Goal: Navigation & Orientation: Find specific page/section

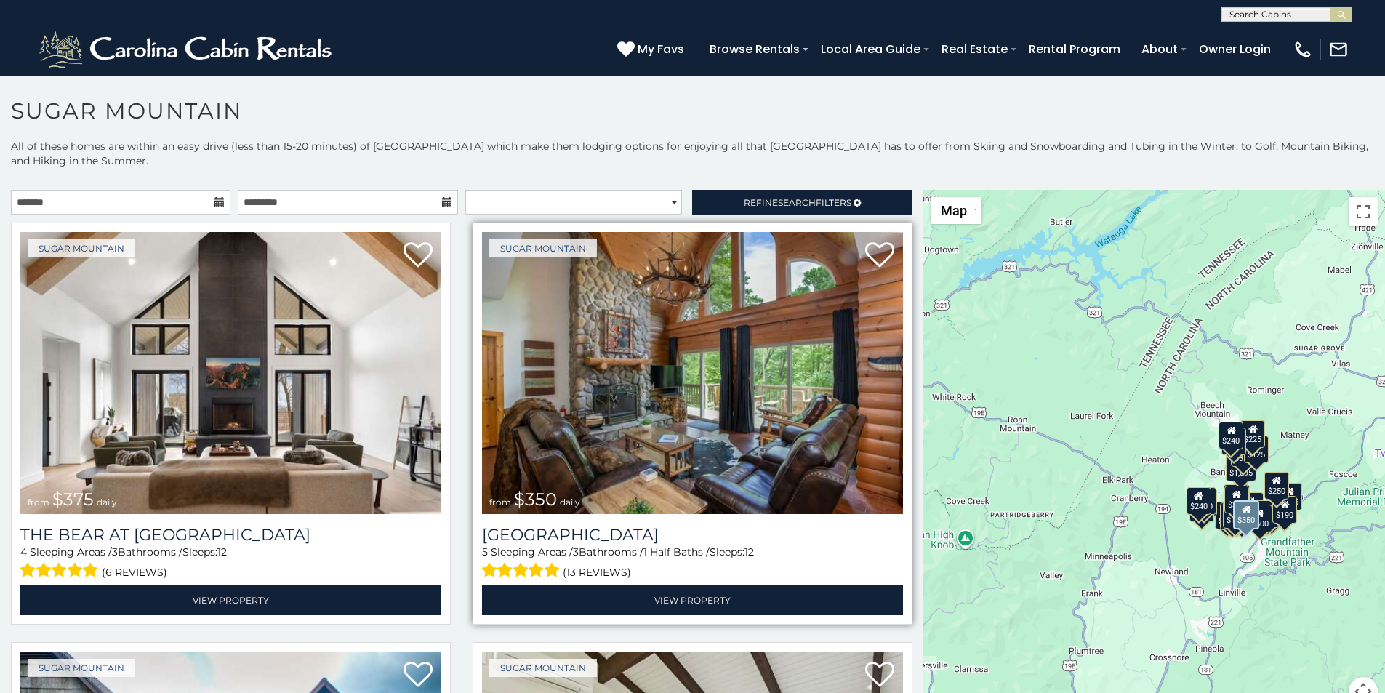
scroll to position [31, 0]
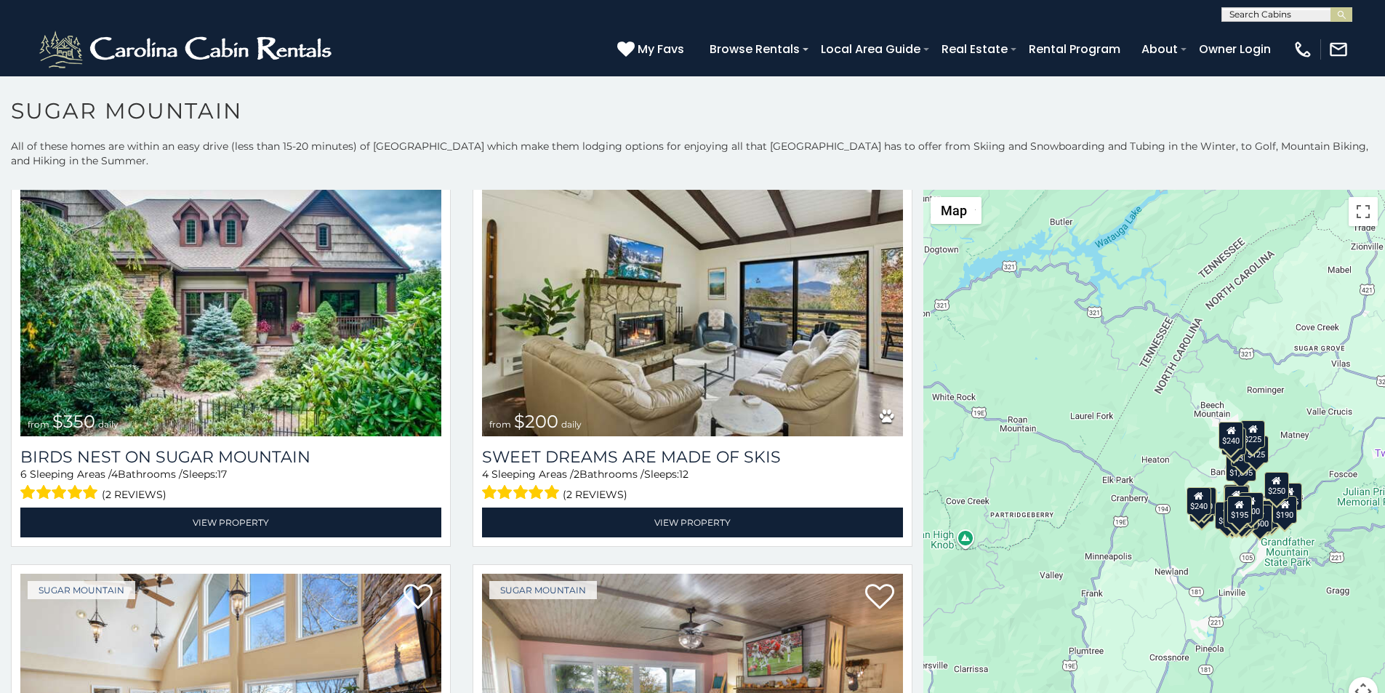
scroll to position [6, 0]
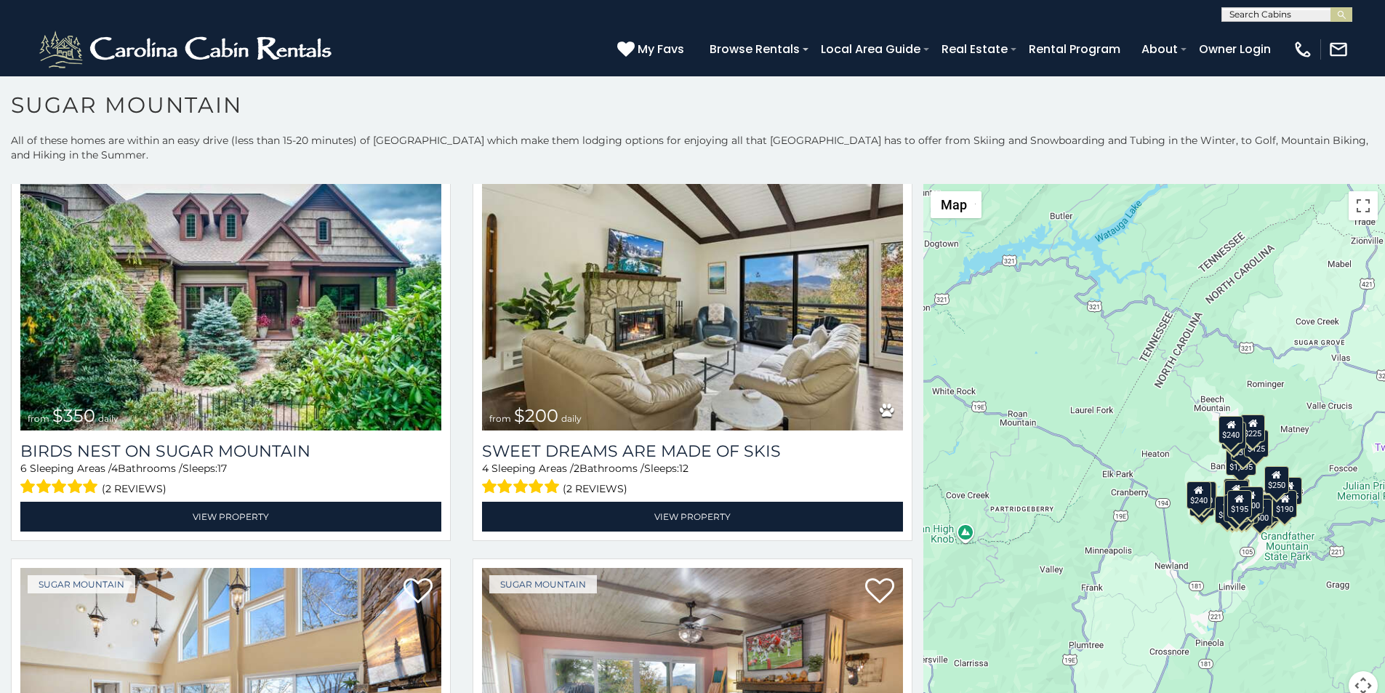
click at [480, 145] on p "All of these homes are within an easy drive (less than 15-20 minutes) of [GEOGR…" at bounding box center [692, 155] width 1385 height 44
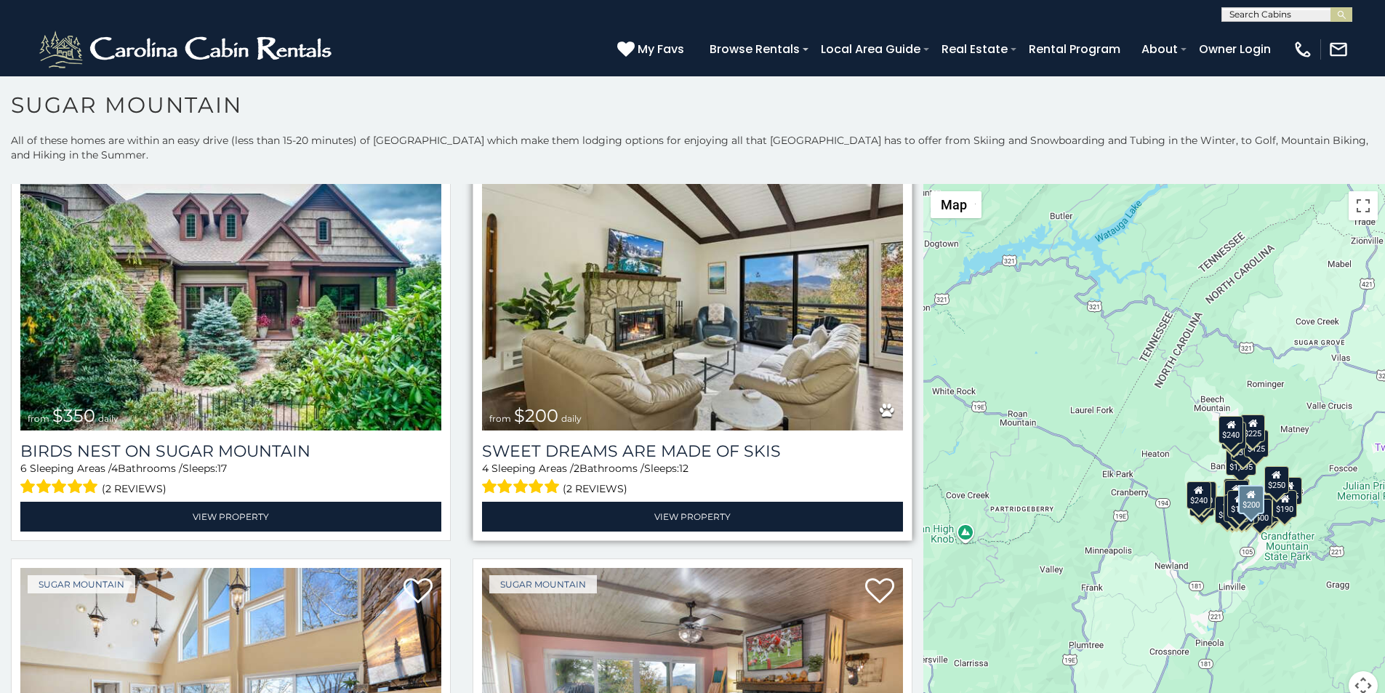
click at [482, 169] on img at bounding box center [692, 289] width 421 height 282
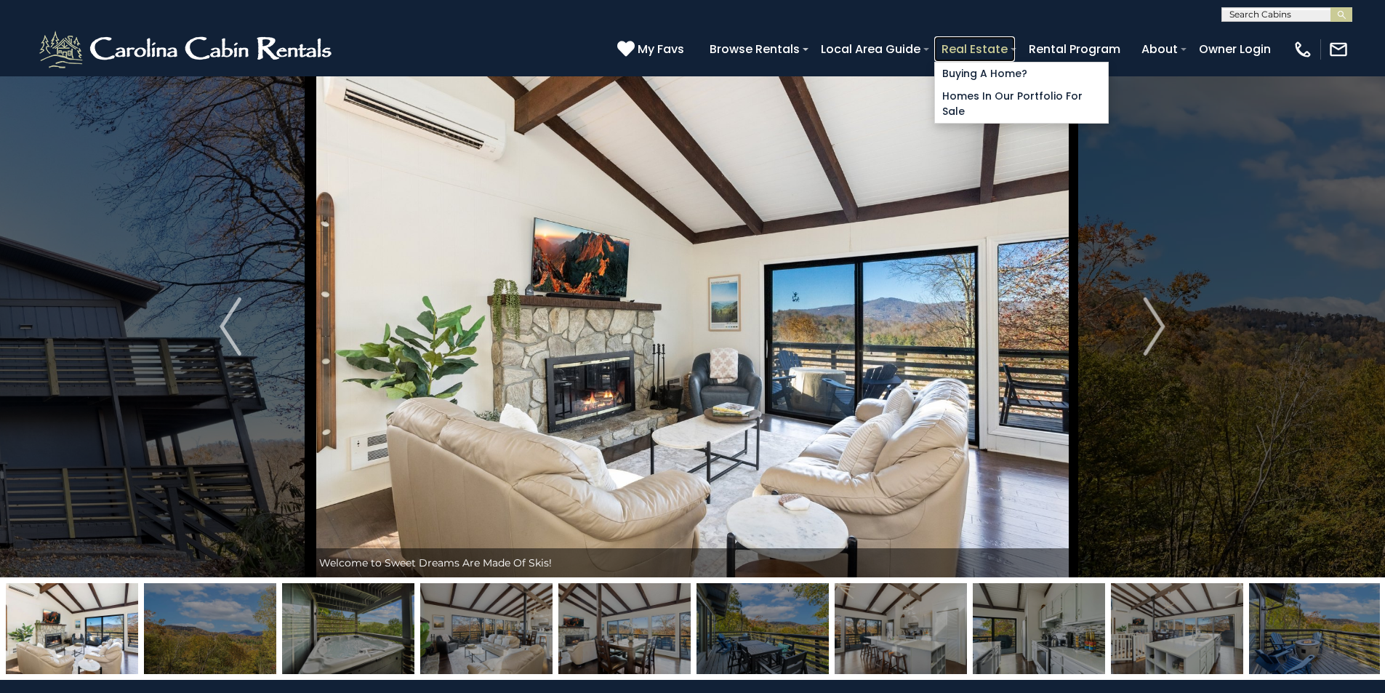
click at [1015, 41] on link "Real Estate" at bounding box center [974, 48] width 81 height 25
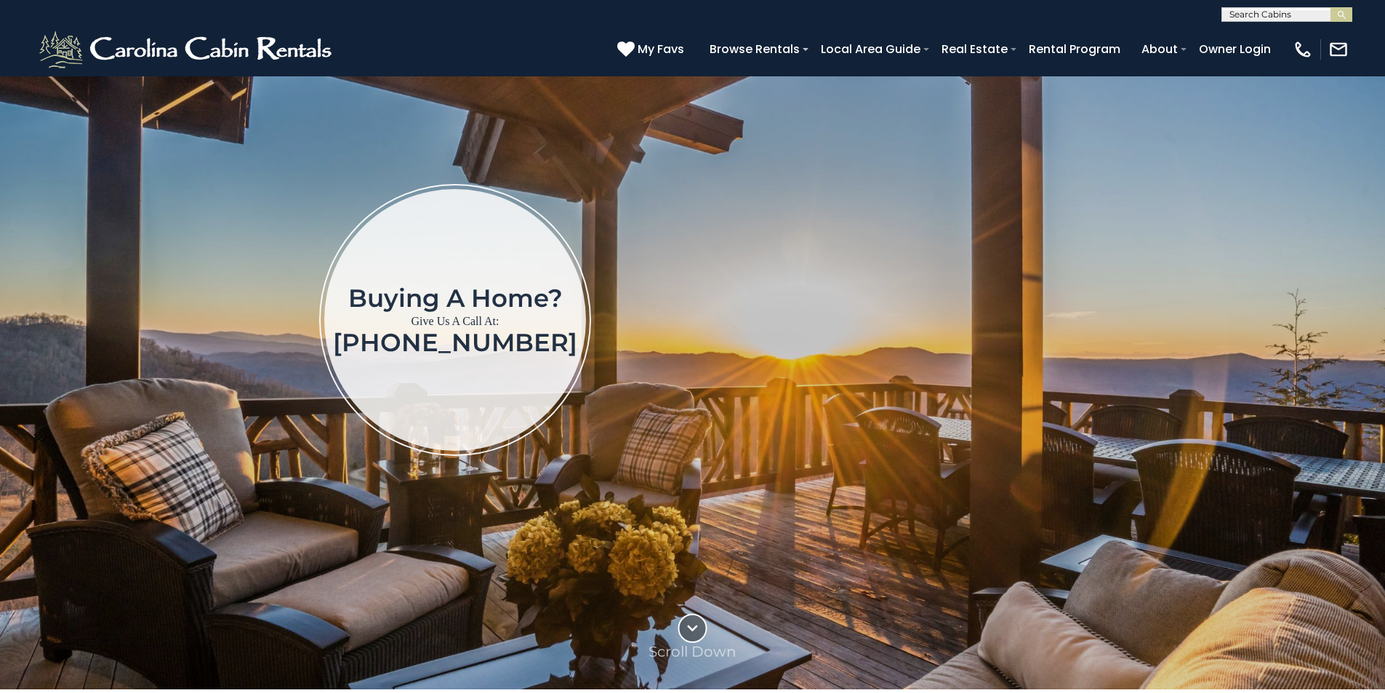
scroll to position [151, 0]
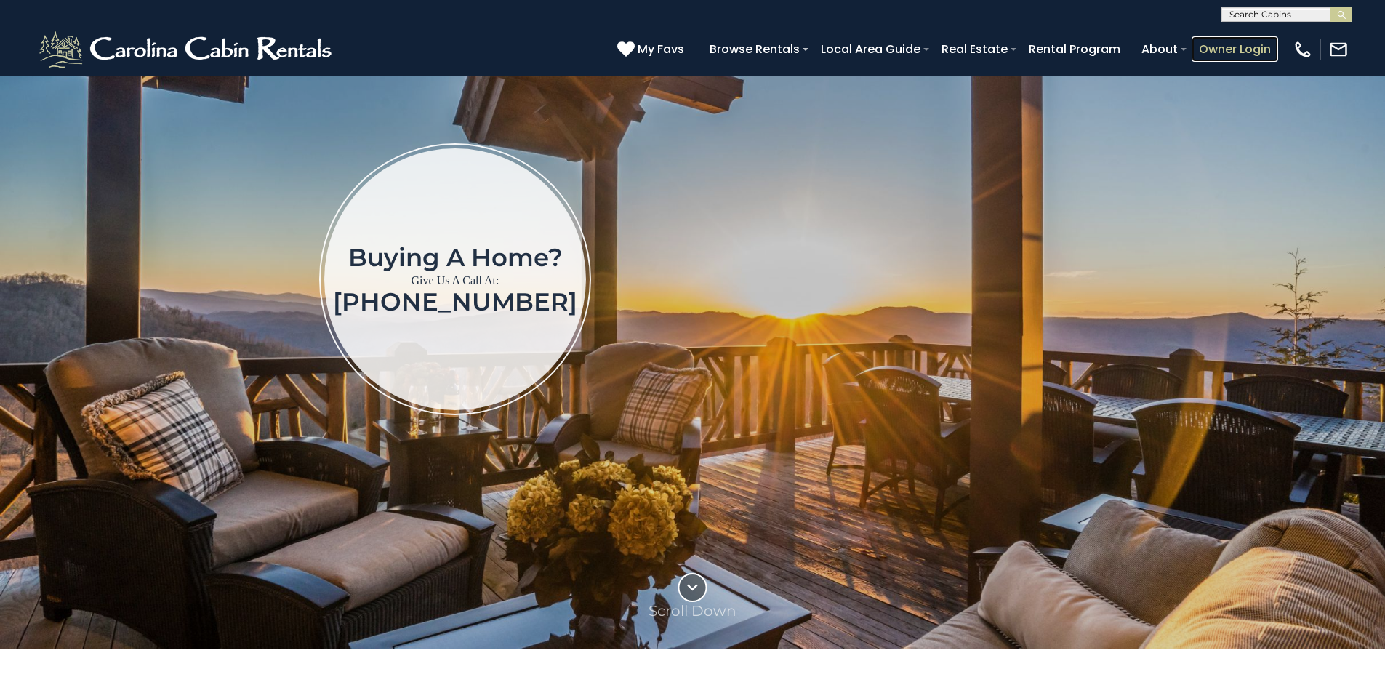
click at [1255, 41] on link "Owner Login" at bounding box center [1234, 48] width 86 height 25
